Goal: Task Accomplishment & Management: Use online tool/utility

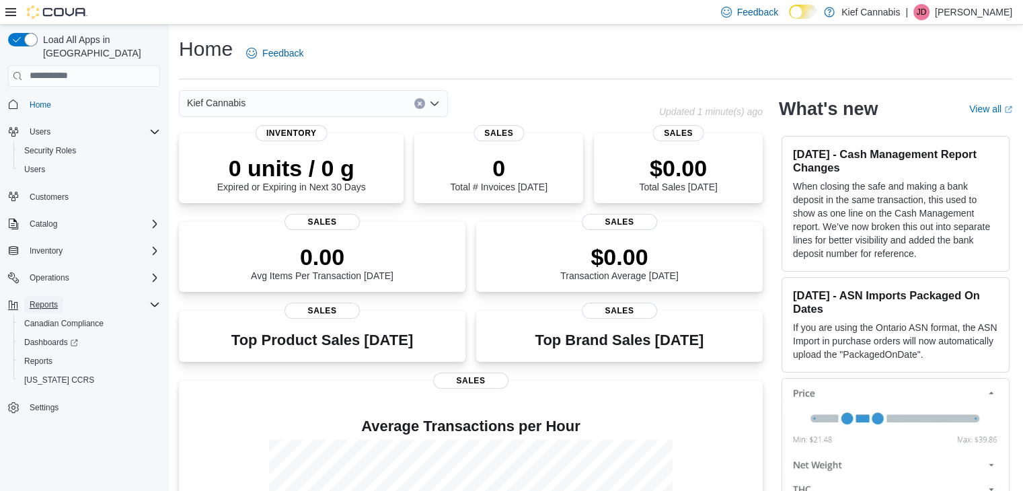
click at [54, 299] on span "Reports" at bounding box center [44, 304] width 28 height 11
click at [46, 299] on span "Reports" at bounding box center [44, 304] width 28 height 11
click at [44, 356] on span "Reports" at bounding box center [38, 361] width 28 height 11
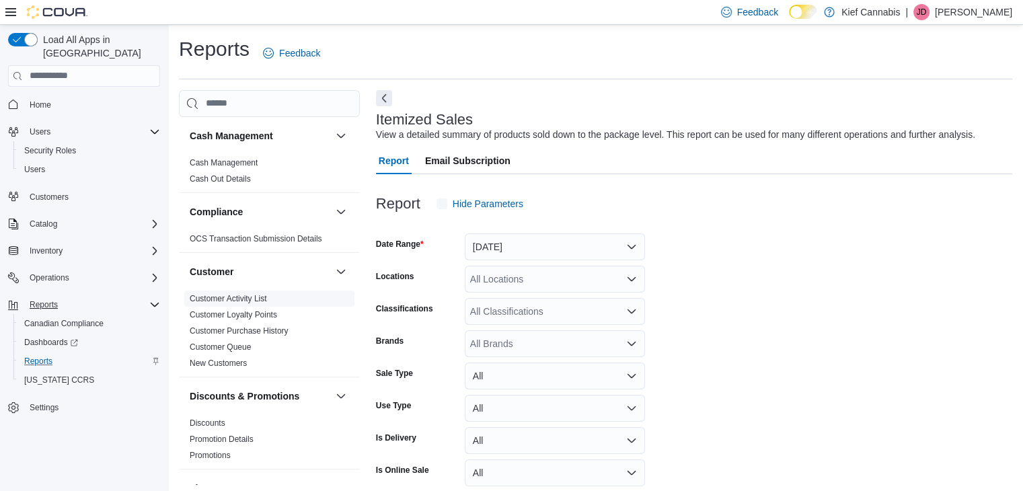
scroll to position [31, 0]
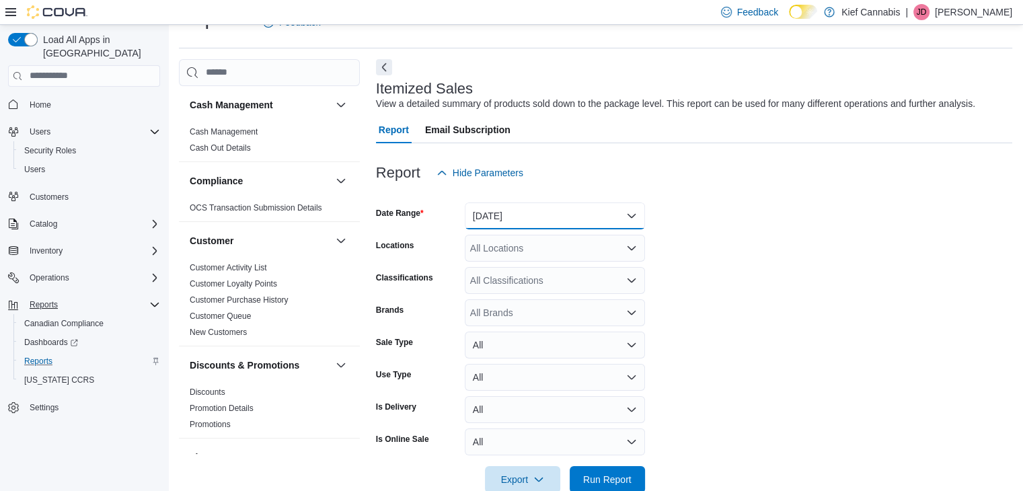
click at [479, 217] on button "Yesterday" at bounding box center [555, 215] width 180 height 27
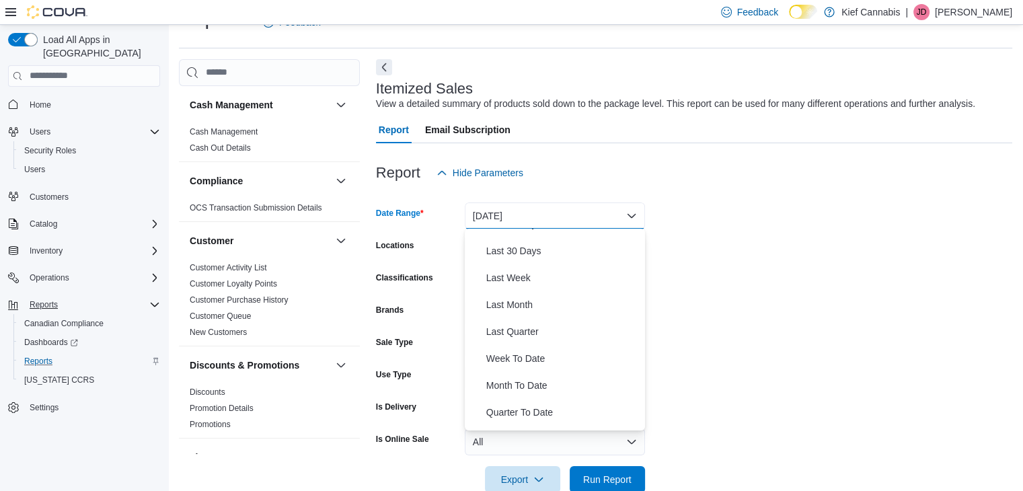
scroll to position [202, 0]
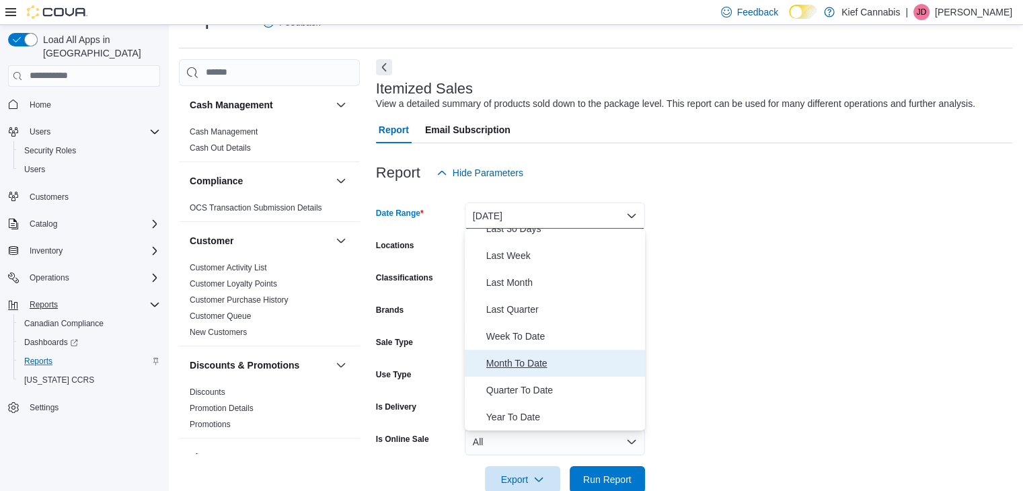
click at [508, 358] on span "Month To Date" at bounding box center [562, 363] width 153 height 16
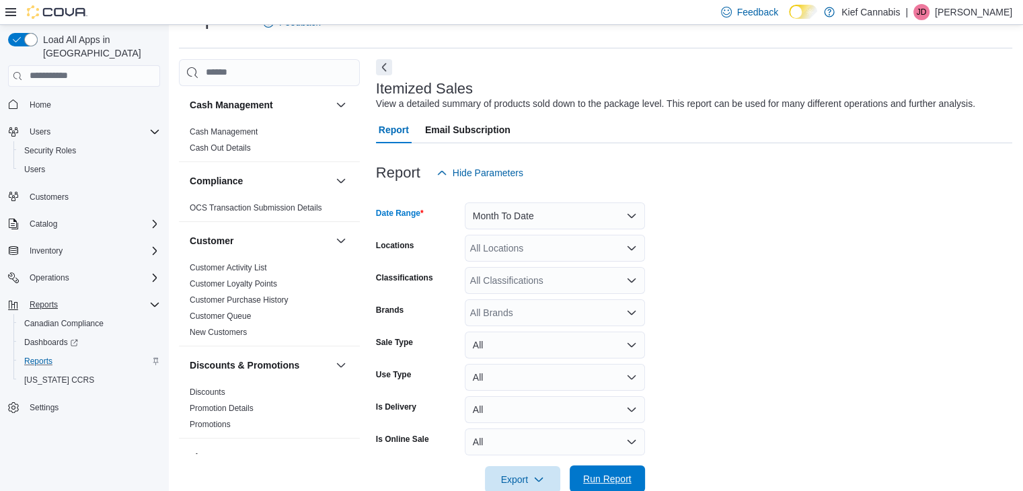
click at [608, 471] on span "Run Report" at bounding box center [607, 478] width 59 height 27
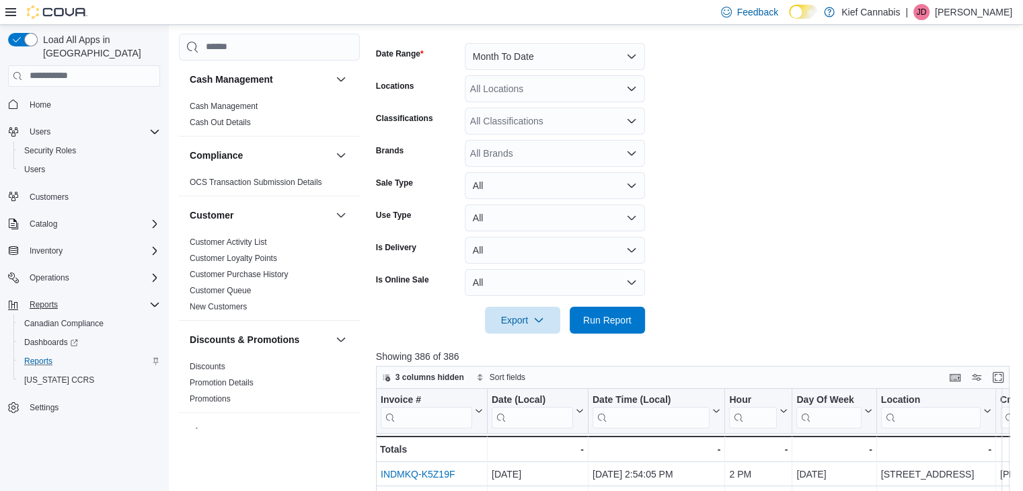
scroll to position [65, 0]
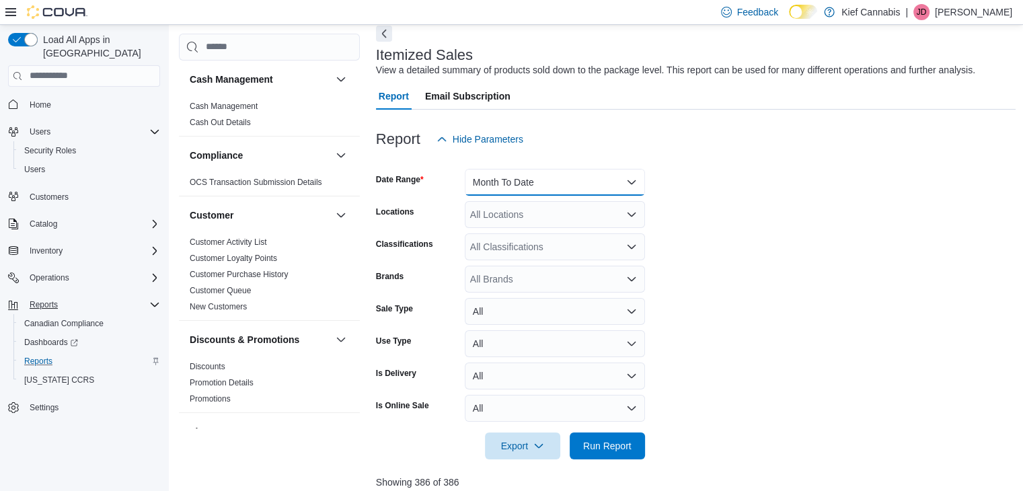
click at [544, 184] on button "Month To Date" at bounding box center [555, 182] width 180 height 27
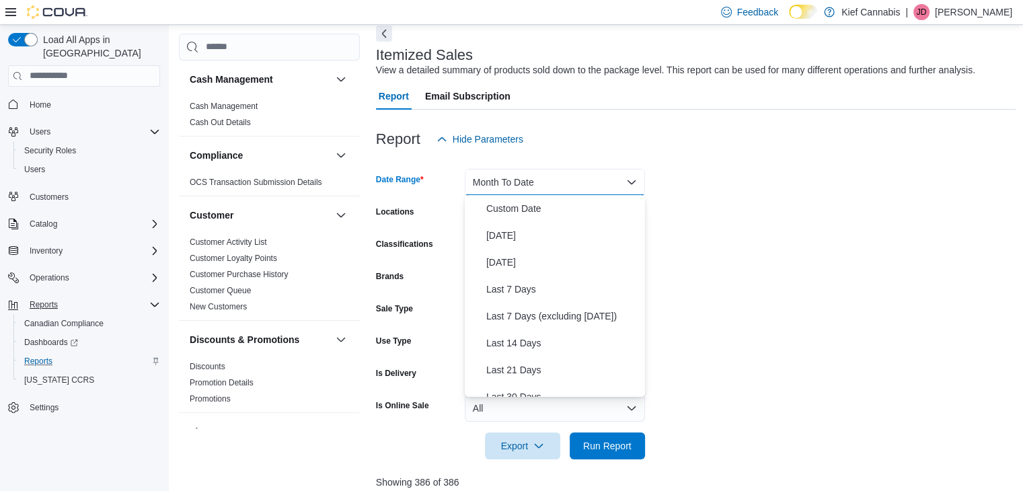
scroll to position [202, 0]
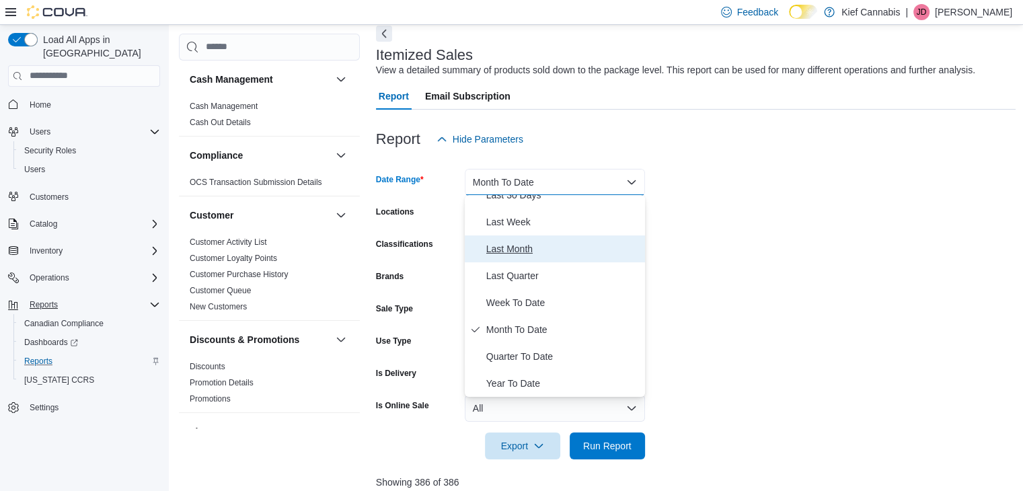
click at [511, 247] on span "Last Month" at bounding box center [562, 249] width 153 height 16
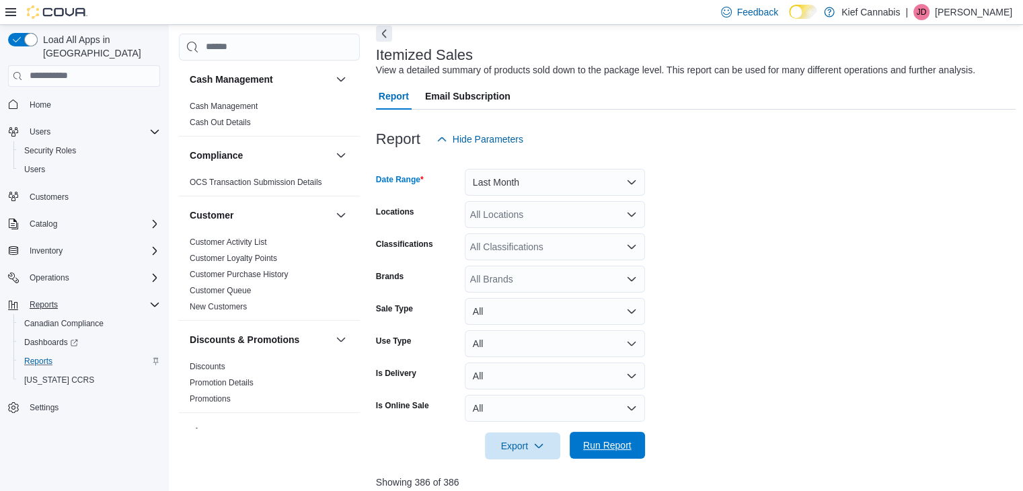
click at [611, 442] on span "Run Report" at bounding box center [607, 445] width 48 height 13
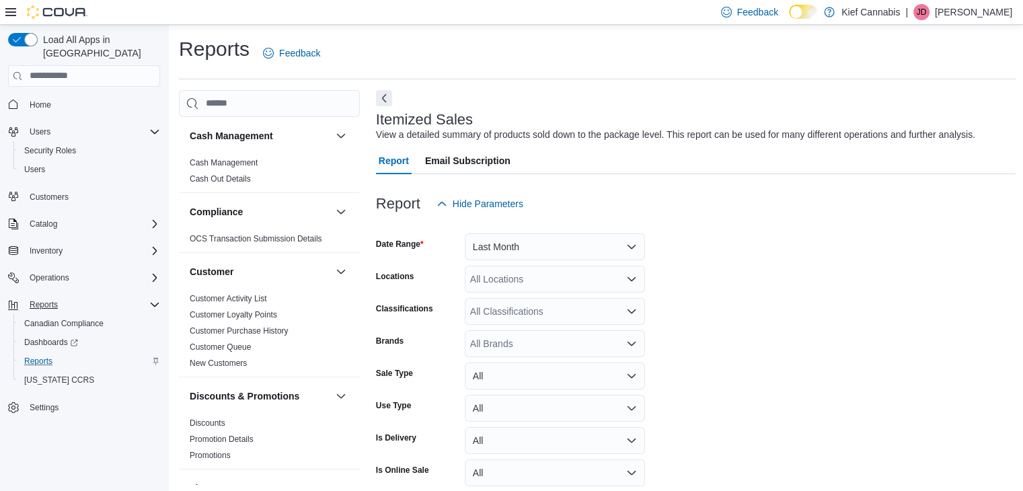
click at [731, 248] on form "Date Range Last Month Locations All Locations Classifications All Classificatio…" at bounding box center [696, 370] width 640 height 307
